Goal: Information Seeking & Learning: Learn about a topic

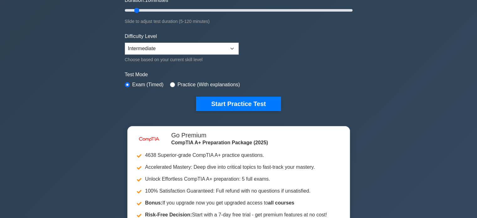
scroll to position [188, 0]
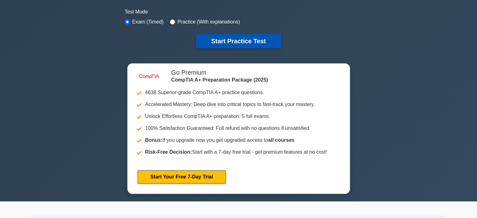
click at [240, 39] on button "Start Practice Test" at bounding box center [238, 41] width 85 height 14
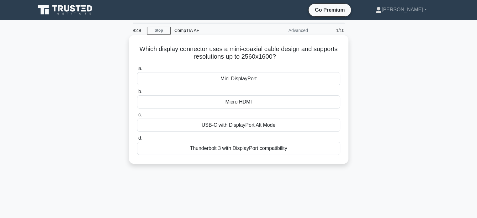
click at [259, 78] on div "Mini DisplayPort" at bounding box center [238, 78] width 203 height 13
click at [137, 71] on input "a. Mini DisplayPort" at bounding box center [137, 69] width 0 height 4
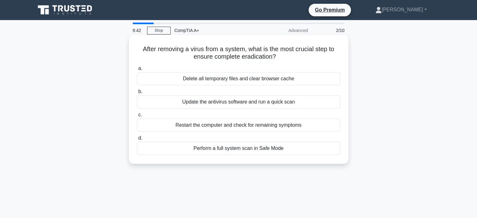
click at [249, 108] on div "Update the antivirus software and run a quick scan" at bounding box center [238, 101] width 203 height 13
click at [137, 94] on input "b. Update the antivirus software and run a quick scan" at bounding box center [137, 92] width 0 height 4
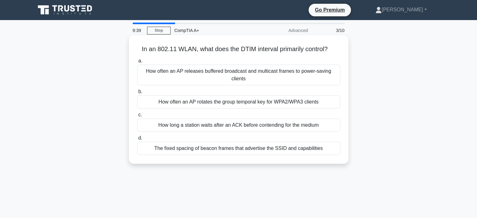
click at [240, 125] on div "How long a station waits after an ACK before contending for the medium" at bounding box center [238, 125] width 203 height 13
click at [137, 117] on input "c. How long a station waits after an ACK before contending for the medium" at bounding box center [137, 115] width 0 height 4
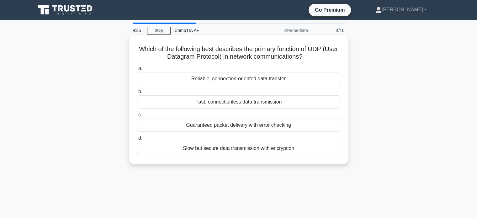
click at [228, 124] on div "Guaranteed packet delivery with error checking" at bounding box center [238, 125] width 203 height 13
click at [137, 117] on input "c. Guaranteed packet delivery with error checking" at bounding box center [137, 115] width 0 height 4
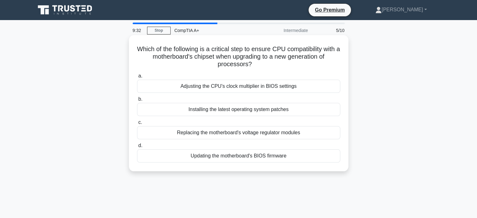
click at [239, 157] on div "Updating the motherboard's BIOS firmware" at bounding box center [238, 155] width 203 height 13
click at [137, 148] on input "d. Updating the motherboard's BIOS firmware" at bounding box center [137, 146] width 0 height 4
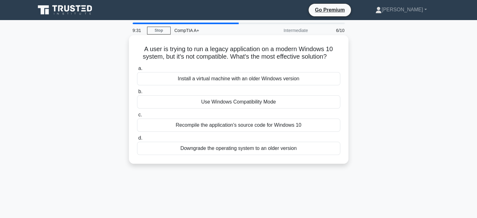
click at [228, 78] on div "Install a virtual machine with an older Windows version" at bounding box center [238, 78] width 203 height 13
click at [137, 71] on input "a. Install a virtual machine with an older Windows version" at bounding box center [137, 69] width 0 height 4
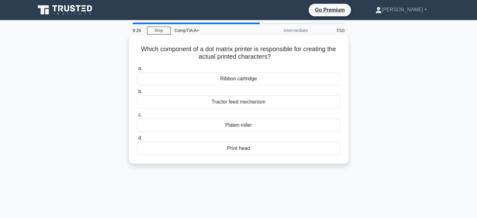
click at [243, 82] on div "Ribbon cartridge" at bounding box center [238, 78] width 203 height 13
click at [137, 71] on input "a. Ribbon cartridge" at bounding box center [137, 69] width 0 height 4
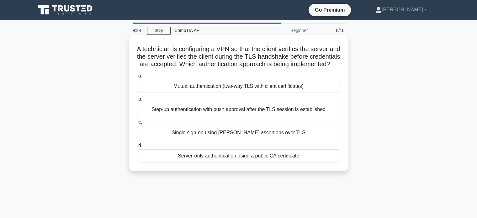
click at [250, 116] on div "Step-up authentication with push approval after the TLS session is established" at bounding box center [238, 109] width 203 height 13
click at [137, 101] on input "b. Step-up authentication with push approval after the TLS session is establish…" at bounding box center [137, 99] width 0 height 4
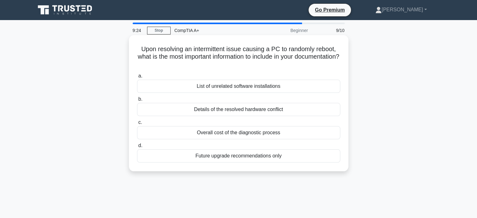
click at [241, 131] on div "Overall cost of the diagnostic process" at bounding box center [238, 132] width 203 height 13
click at [137, 125] on input "c. Overall cost of the diagnostic process" at bounding box center [137, 123] width 0 height 4
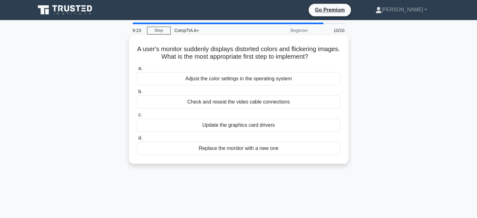
click at [234, 99] on div "Check and reseat the video cable connections" at bounding box center [238, 101] width 203 height 13
click at [137, 94] on input "b. Check and reseat the video cable connections" at bounding box center [137, 92] width 0 height 4
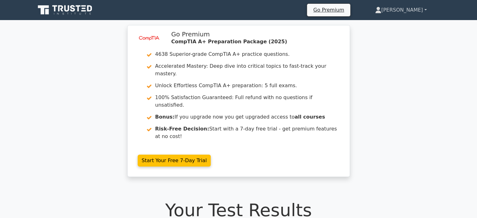
drag, startPoint x: 401, startPoint y: 9, endPoint x: 405, endPoint y: 20, distance: 11.8
click at [401, 10] on link "[PERSON_NAME]" at bounding box center [401, 10] width 82 height 13
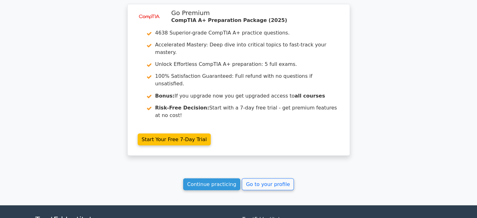
scroll to position [1125, 0]
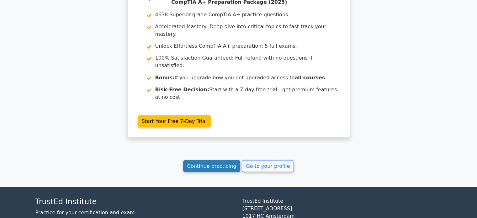
click at [225, 160] on link "Continue practicing" at bounding box center [211, 166] width 57 height 12
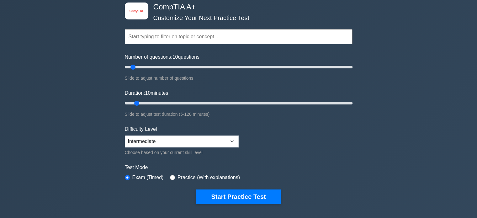
scroll to position [157, 0]
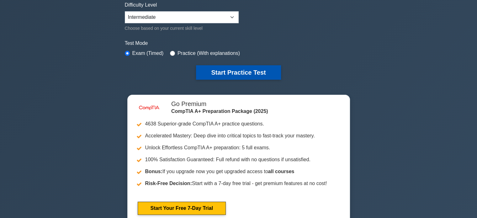
click at [233, 70] on button "Start Practice Test" at bounding box center [238, 72] width 85 height 14
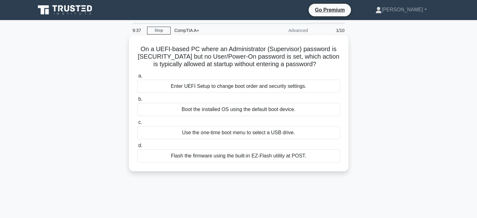
click at [233, 88] on div "Enter UEFI Setup to change boot order and security settings." at bounding box center [238, 86] width 203 height 13
click at [137, 78] on input "a. Enter UEFI Setup to change boot order and security settings." at bounding box center [137, 76] width 0 height 4
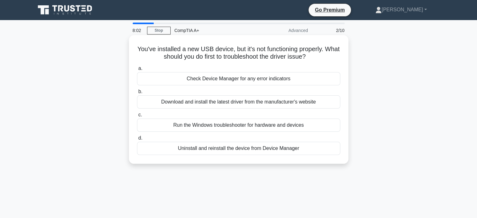
click at [244, 127] on div "Run the Windows troubleshooter for hardware and devices" at bounding box center [238, 125] width 203 height 13
click at [137, 117] on input "c. Run the Windows troubleshooter for hardware and devices" at bounding box center [137, 115] width 0 height 4
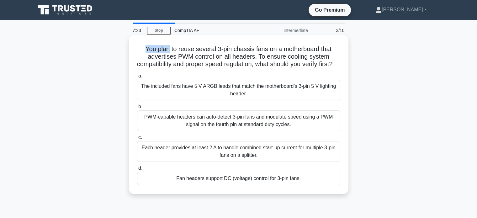
drag, startPoint x: 144, startPoint y: 48, endPoint x: 168, endPoint y: 49, distance: 23.3
click at [168, 49] on h5 "You plan to reuse several 3-pin chassis fans on a motherboard that advertises P…" at bounding box center [239, 56] width 205 height 23
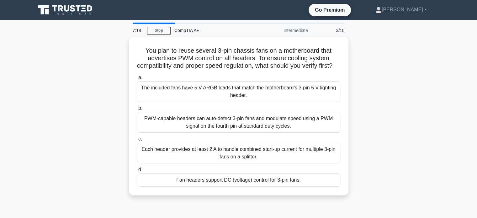
click at [399, 85] on div "You plan to reuse several 3-pin chassis fans on a motherboard that advertises P…" at bounding box center [239, 120] width 414 height 166
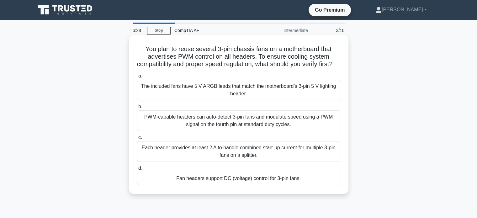
drag, startPoint x: 164, startPoint y: 125, endPoint x: 336, endPoint y: 132, distance: 172.1
click at [337, 131] on div "PWM-capable headers can auto-detect 3-pin fans and modulate speed using a PWM s…" at bounding box center [238, 120] width 203 height 21
click at [184, 124] on div "PWM-capable headers can auto-detect 3-pin fans and modulate speed using a PWM s…" at bounding box center [238, 120] width 203 height 21
click at [137, 109] on input "b. PWM-capable headers can auto-detect 3-pin fans and modulate speed using a PW…" at bounding box center [137, 107] width 0 height 4
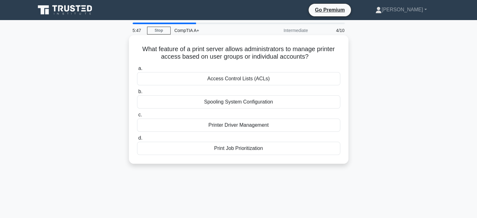
click at [253, 148] on div "Print Job Prioritization" at bounding box center [238, 148] width 203 height 13
click at [137, 140] on input "d. Print Job Prioritization" at bounding box center [137, 138] width 0 height 4
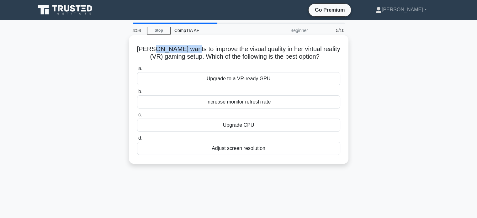
drag, startPoint x: 163, startPoint y: 51, endPoint x: 207, endPoint y: 51, distance: 44.9
click at [207, 51] on h5 "Anna wants to improve the visual quality in her virtual reality (VR) gaming set…" at bounding box center [239, 53] width 205 height 16
click at [235, 149] on div "Adjust screen resolution" at bounding box center [238, 148] width 203 height 13
click at [137, 140] on input "d. Adjust screen resolution" at bounding box center [137, 138] width 0 height 4
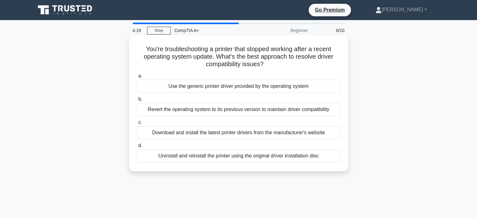
click at [225, 134] on div "Download and install the latest printer drivers from the manufacturer's website" at bounding box center [238, 132] width 203 height 13
click at [137, 125] on input "c. Download and install the latest printer drivers from the manufacturer's webs…" at bounding box center [137, 123] width 0 height 4
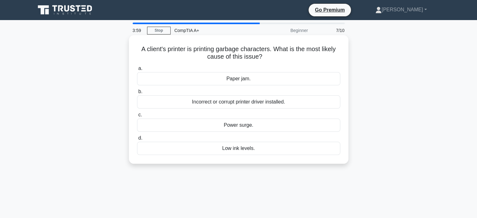
click at [249, 149] on div "Low ink levels." at bounding box center [238, 148] width 203 height 13
click at [137, 140] on input "d. Low ink levels." at bounding box center [137, 138] width 0 height 4
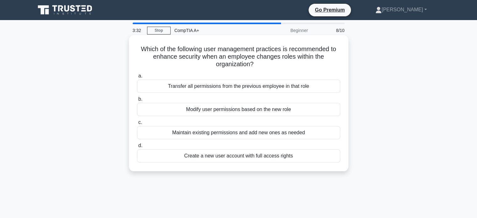
click at [267, 111] on div "Modify user permissions based on the new role" at bounding box center [238, 109] width 203 height 13
click at [137, 101] on input "b. Modify user permissions based on the new role" at bounding box center [137, 99] width 0 height 4
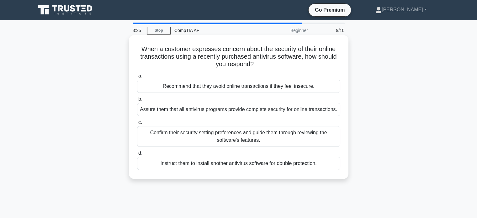
drag, startPoint x: 179, startPoint y: 57, endPoint x: 186, endPoint y: 57, distance: 7.5
click at [181, 56] on h5 "When a customer expresses concern about the security of their online transactio…" at bounding box center [239, 56] width 205 height 23
drag, startPoint x: 192, startPoint y: 57, endPoint x: 256, endPoint y: 54, distance: 64.1
click at [253, 54] on h5 "When a customer expresses concern about the security of their online transactio…" at bounding box center [239, 56] width 205 height 23
drag, startPoint x: 260, startPoint y: 54, endPoint x: 275, endPoint y: 54, distance: 14.8
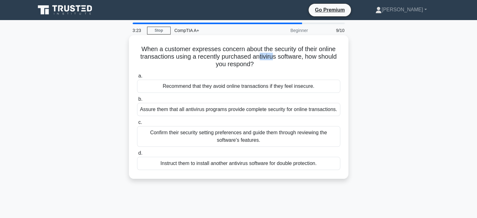
click at [273, 54] on h5 "When a customer expresses concern about the security of their online transactio…" at bounding box center [239, 56] width 205 height 23
drag, startPoint x: 280, startPoint y: 55, endPoint x: 310, endPoint y: 56, distance: 30.5
click at [310, 56] on h5 "When a customer expresses concern about the security of their online transactio…" at bounding box center [239, 56] width 205 height 23
drag, startPoint x: 317, startPoint y: 56, endPoint x: 336, endPoint y: 61, distance: 19.5
click at [339, 58] on h5 "When a customer expresses concern about the security of their online transactio…" at bounding box center [239, 56] width 205 height 23
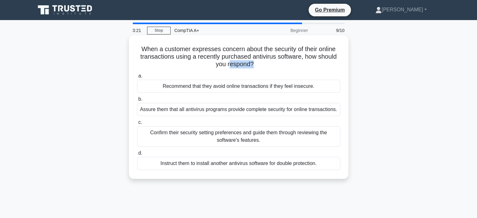
drag, startPoint x: 230, startPoint y: 67, endPoint x: 254, endPoint y: 67, distance: 24.2
click at [254, 67] on h5 "When a customer expresses concern about the security of their online transactio…" at bounding box center [239, 56] width 205 height 23
click at [225, 135] on div "Confirm their security setting preferences and guide them through reviewing the…" at bounding box center [238, 136] width 203 height 21
click at [226, 134] on div "Confirm their security setting preferences and guide them through reviewing the…" at bounding box center [238, 136] width 203 height 21
click at [137, 125] on input "c. Confirm their security setting preferences and guide them through reviewing …" at bounding box center [137, 123] width 0 height 4
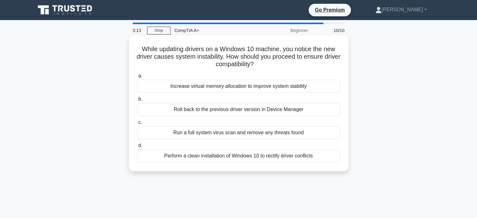
drag, startPoint x: 155, startPoint y: 47, endPoint x: 320, endPoint y: 65, distance: 166.3
click at [320, 65] on h5 "While updating drivers on a Windows 10 machine, you notice the new driver cause…" at bounding box center [239, 56] width 205 height 23
drag, startPoint x: 321, startPoint y: 66, endPoint x: 315, endPoint y: 66, distance: 6.3
click at [321, 66] on h5 "While updating drivers on a Windows 10 machine, you notice the new driver cause…" at bounding box center [239, 56] width 205 height 23
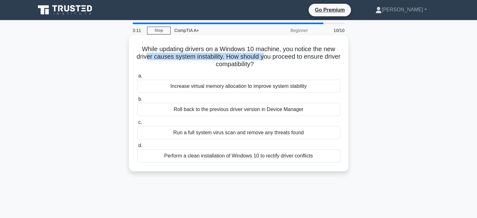
drag, startPoint x: 154, startPoint y: 56, endPoint x: 282, endPoint y: 58, distance: 127.7
click at [276, 58] on h5 "While updating drivers on a Windows 10 machine, you notice the new driver cause…" at bounding box center [239, 56] width 205 height 23
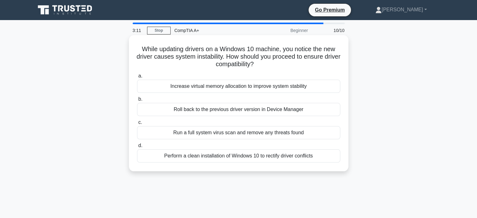
click at [313, 64] on h5 "While updating drivers on a Windows 10 machine, you notice the new driver cause…" at bounding box center [239, 56] width 205 height 23
click at [246, 157] on div "Perform a clean installation of Windows 10 to rectify driver conflicts" at bounding box center [238, 155] width 203 height 13
click at [137, 148] on input "d. Perform a clean installation of Windows 10 to rectify driver conflicts" at bounding box center [137, 146] width 0 height 4
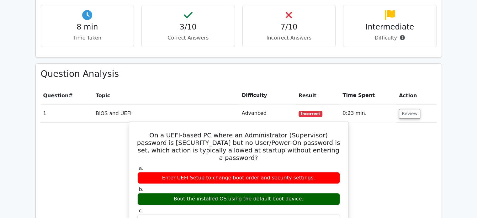
scroll to position [439, 0]
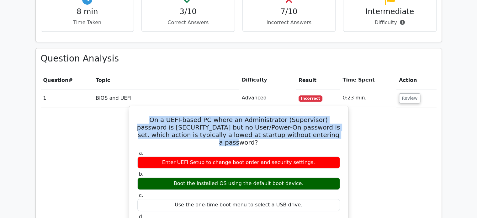
drag, startPoint x: 140, startPoint y: 95, endPoint x: 328, endPoint y: 111, distance: 189.3
click at [328, 116] on h5 "On a UEFI-based PC where an Administrator (Supervisor) password is [SECURITY_DA…" at bounding box center [239, 131] width 204 height 30
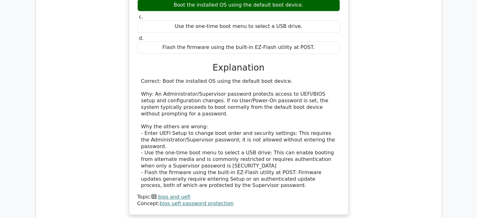
scroll to position [722, 0]
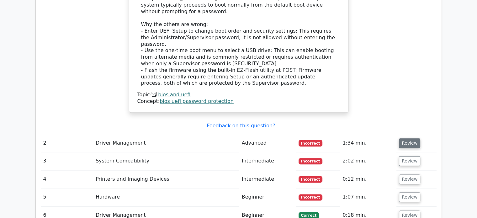
click at [401, 138] on button "Review" at bounding box center [409, 143] width 21 height 10
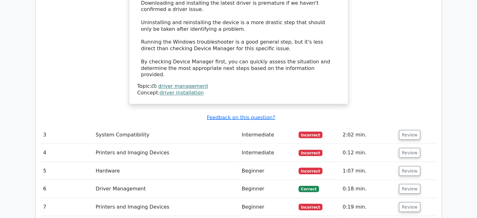
scroll to position [1036, 0]
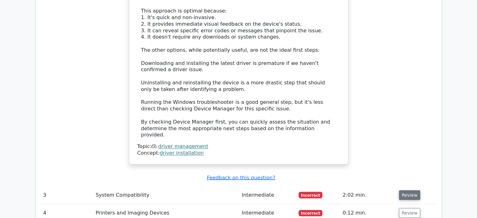
click at [407, 190] on button "Review" at bounding box center [409, 195] width 21 height 10
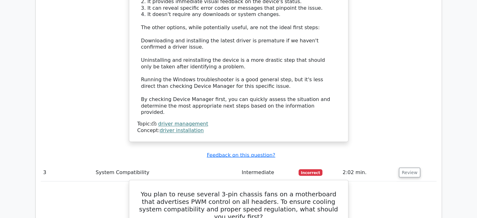
scroll to position [1098, 0]
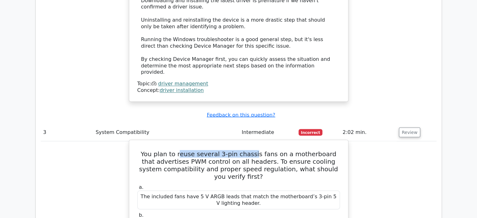
drag, startPoint x: 181, startPoint y: 94, endPoint x: 252, endPoint y: 92, distance: 70.6
click at [250, 150] on h5 "You plan to reuse several 3-pin chassis fans on a motherboard that advertises P…" at bounding box center [239, 165] width 204 height 30
click at [262, 150] on h5 "You plan to reuse several 3-pin chassis fans on a motherboard that advertises P…" at bounding box center [239, 165] width 204 height 30
drag, startPoint x: 253, startPoint y: 94, endPoint x: 267, endPoint y: 93, distance: 14.4
click at [267, 150] on h5 "You plan to reuse several 3-pin chassis fans on a motherboard that advertises P…" at bounding box center [239, 165] width 204 height 30
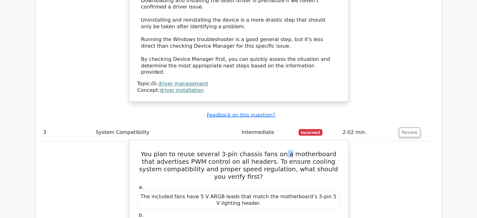
drag, startPoint x: 276, startPoint y: 95, endPoint x: 282, endPoint y: 94, distance: 6.3
click at [281, 150] on h5 "You plan to reuse several 3-pin chassis fans on a motherboard that advertises P…" at bounding box center [239, 165] width 204 height 30
drag, startPoint x: 289, startPoint y: 94, endPoint x: 326, endPoint y: 94, distance: 37.0
click at [325, 150] on h5 "You plan to reuse several 3-pin chassis fans on a motherboard that advertises P…" at bounding box center [239, 165] width 204 height 30
drag, startPoint x: 328, startPoint y: 94, endPoint x: 332, endPoint y: 94, distance: 4.7
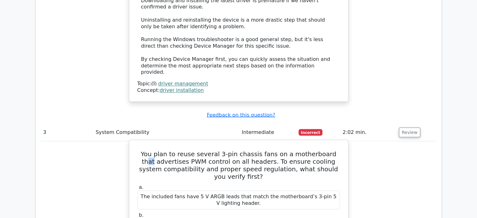
click at [332, 150] on h5 "You plan to reuse several 3-pin chassis fans on a motherboard that advertises P…" at bounding box center [239, 165] width 204 height 30
drag, startPoint x: 152, startPoint y: 102, endPoint x: 185, endPoint y: 102, distance: 33.0
click at [185, 150] on h5 "You plan to reuse several 3-pin chassis fans on a motherboard that advertises P…" at bounding box center [239, 165] width 204 height 30
click at [203, 150] on h5 "You plan to reuse several 3-pin chassis fans on a motherboard that advertises P…" at bounding box center [239, 165] width 204 height 30
drag, startPoint x: 196, startPoint y: 102, endPoint x: 222, endPoint y: 102, distance: 25.7
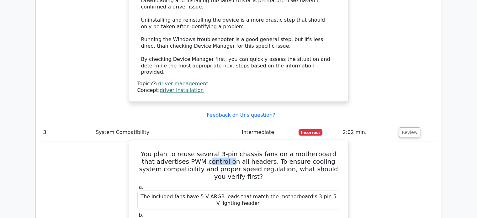
click at [222, 150] on h5 "You plan to reuse several 3-pin chassis fans on a motherboard that advertises P…" at bounding box center [239, 165] width 204 height 30
drag, startPoint x: 231, startPoint y: 102, endPoint x: 263, endPoint y: 101, distance: 32.0
click at [263, 150] on h5 "You plan to reuse several 3-pin chassis fans on a motherboard that advertises P…" at bounding box center [239, 165] width 204 height 30
drag, startPoint x: 303, startPoint y: 104, endPoint x: 292, endPoint y: 102, distance: 10.4
click at [303, 150] on h5 "You plan to reuse several 3-pin chassis fans on a motherboard that advertises P…" at bounding box center [239, 165] width 204 height 30
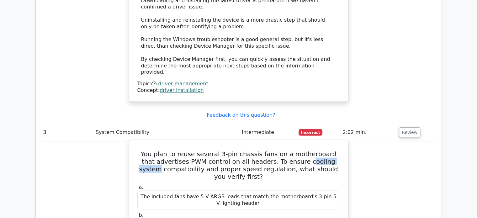
drag, startPoint x: 291, startPoint y: 102, endPoint x: 334, endPoint y: 104, distance: 43.3
click at [334, 150] on h5 "You plan to reuse several 3-pin chassis fans on a motherboard that advertises P…" at bounding box center [239, 165] width 204 height 30
drag, startPoint x: 246, startPoint y: 118, endPoint x: 190, endPoint y: 119, distance: 56.2
click at [246, 184] on label "a. The included fans have 5 V ARGB leads that match the motherboard’s 3-pin 5 V…" at bounding box center [238, 196] width 203 height 25
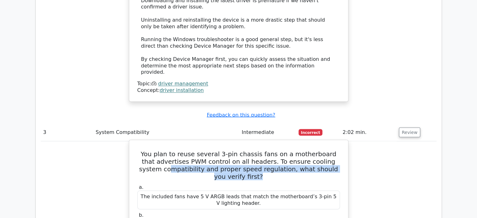
drag, startPoint x: 145, startPoint y: 110, endPoint x: 347, endPoint y: 113, distance: 202.8
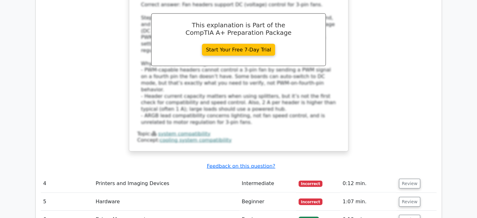
scroll to position [1412, 0]
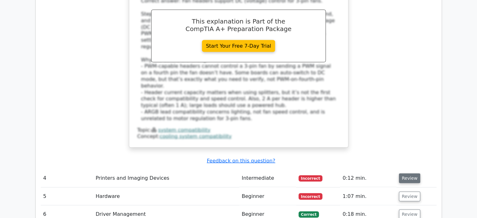
click at [408, 174] on button "Review" at bounding box center [409, 179] width 21 height 10
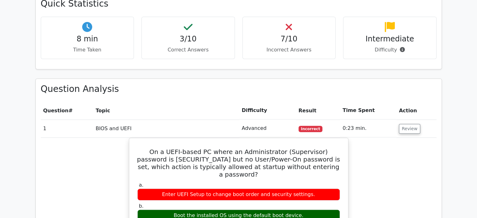
scroll to position [545, 0]
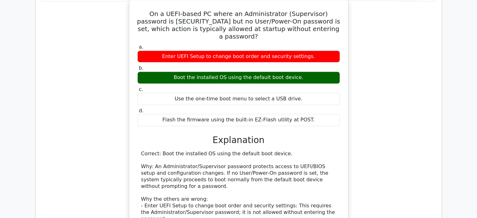
drag, startPoint x: 301, startPoint y: 47, endPoint x: 170, endPoint y: 48, distance: 131.2
click at [170, 72] on div "Boot the installed OS using the default boot device." at bounding box center [238, 78] width 203 height 12
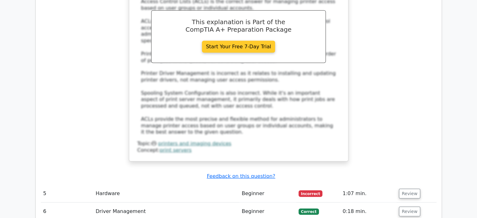
scroll to position [1738, 0]
